Goal: Information Seeking & Learning: Learn about a topic

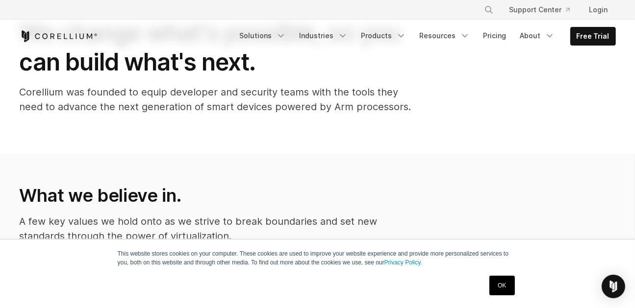
scroll to position [49, 0]
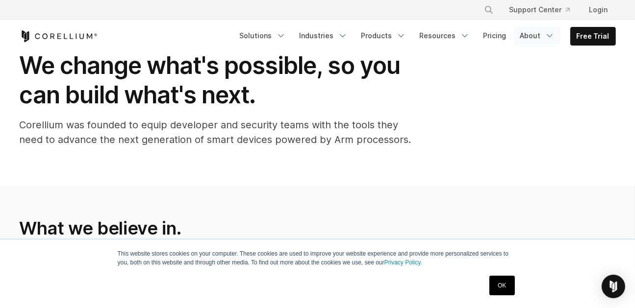
click at [541, 39] on link "About" at bounding box center [537, 36] width 46 height 18
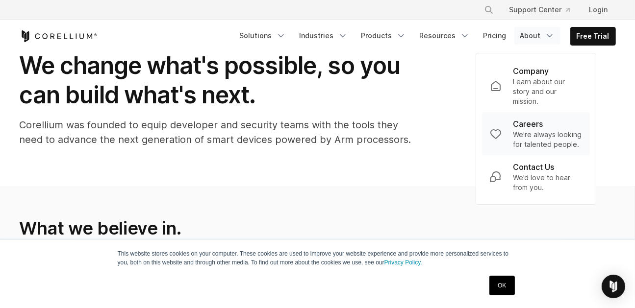
click at [529, 130] on p "We're always looking for talented people." at bounding box center [547, 140] width 69 height 20
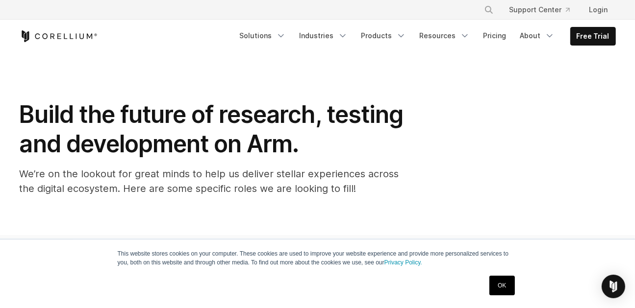
click at [500, 285] on link "OK" at bounding box center [501, 286] width 25 height 20
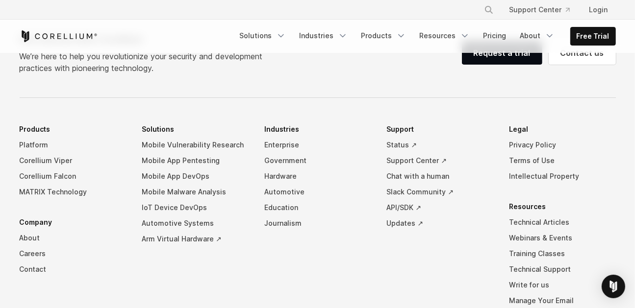
scroll to position [980, 0]
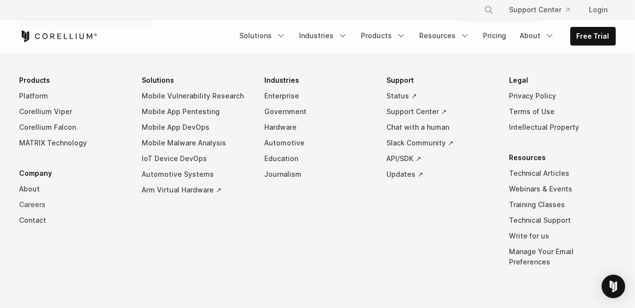
click at [38, 205] on link "Careers" at bounding box center [73, 205] width 107 height 16
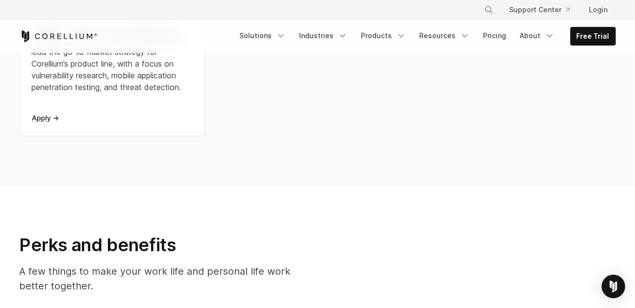
scroll to position [392, 0]
click at [42, 118] on icon at bounding box center [45, 118] width 26 height 6
